Goal: Information Seeking & Learning: Learn about a topic

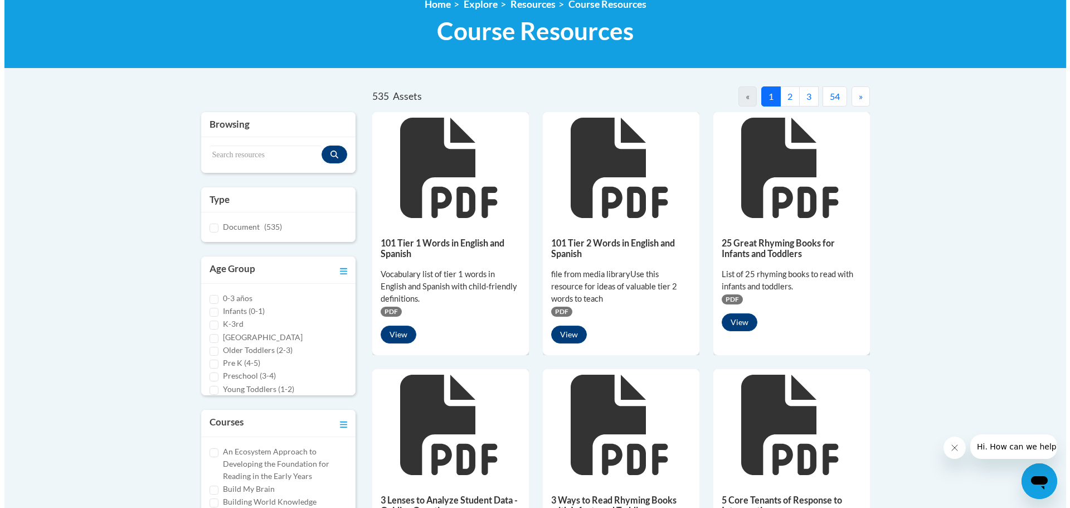
scroll to position [167, 0]
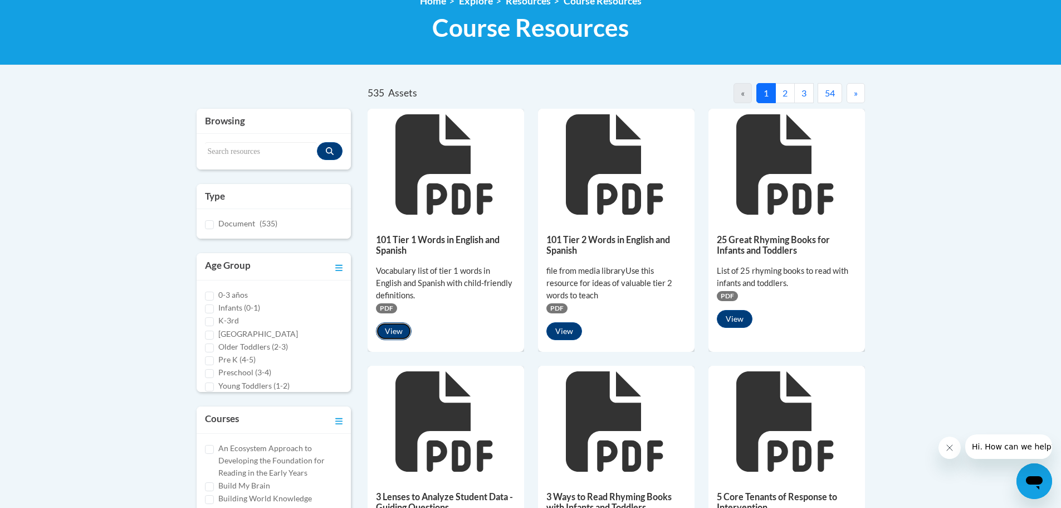
click at [396, 326] on button "View" at bounding box center [394, 331] width 36 height 18
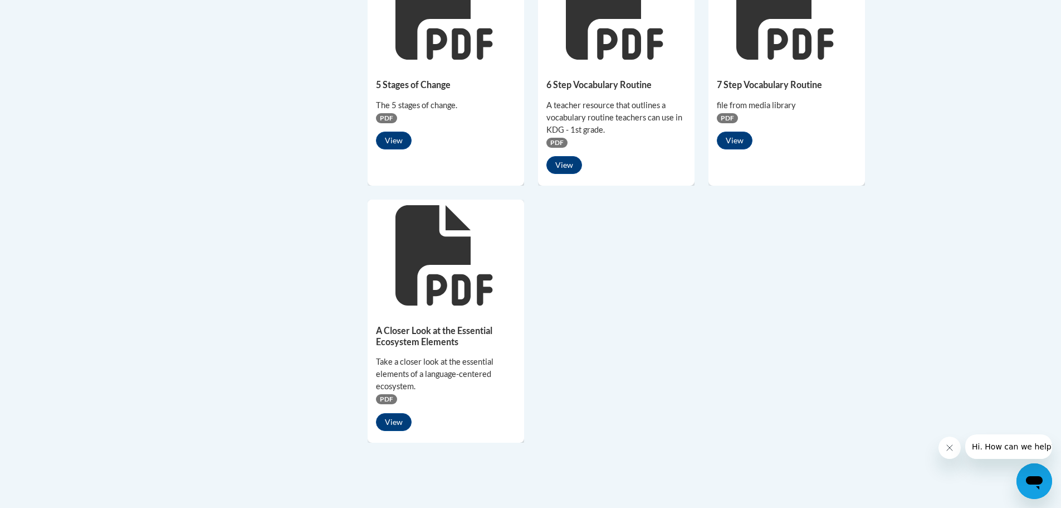
scroll to position [836, 0]
